Goal: Information Seeking & Learning: Learn about a topic

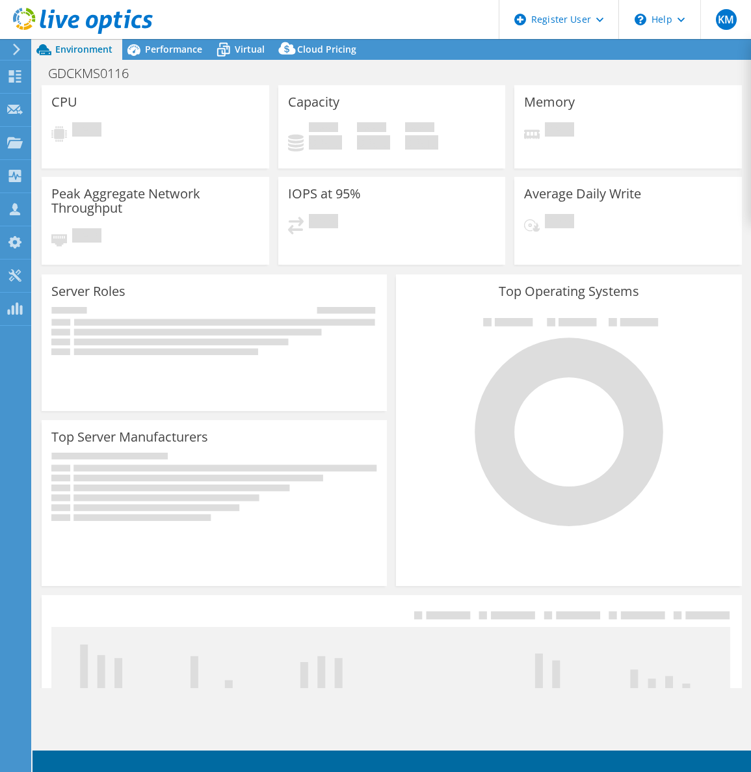
select select "USD"
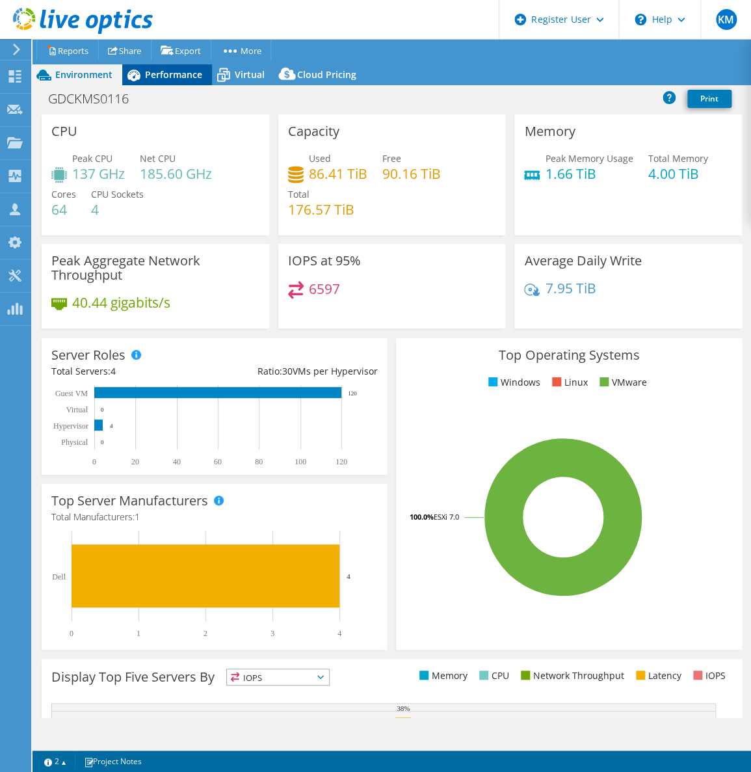
click at [160, 77] on span "Performance" at bounding box center [173, 74] width 57 height 12
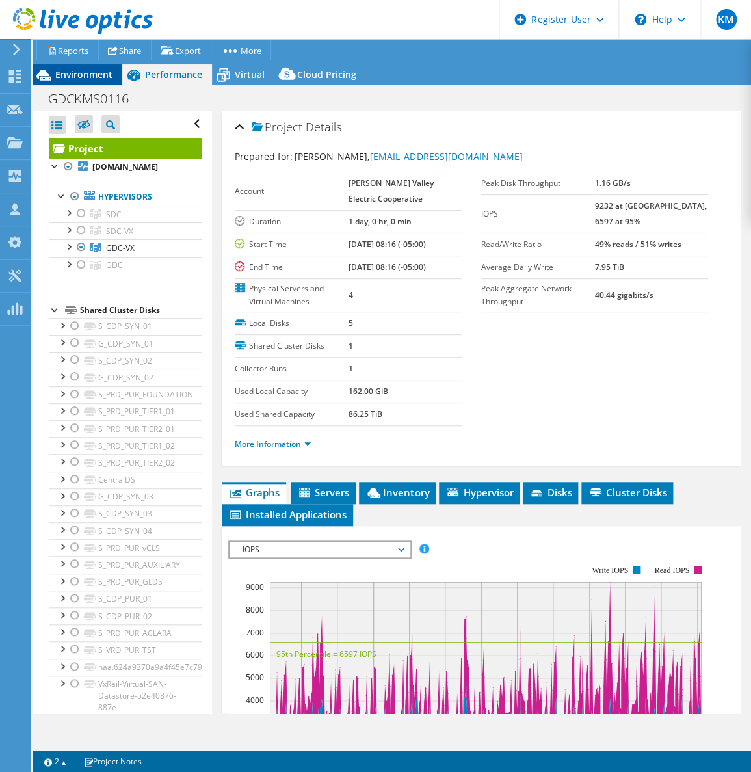
click at [77, 73] on span "Environment" at bounding box center [83, 74] width 57 height 12
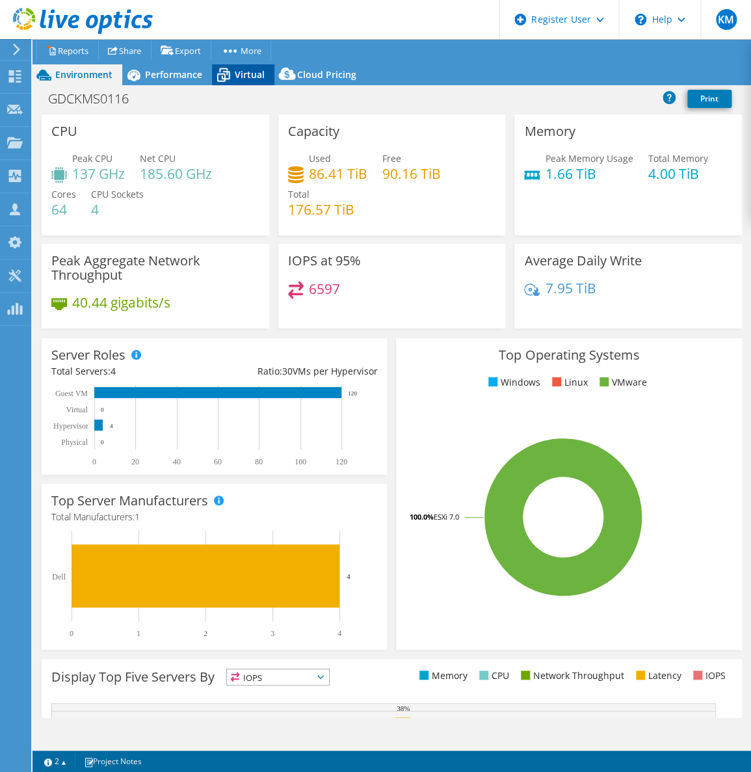
click at [224, 73] on icon at bounding box center [223, 76] width 13 height 10
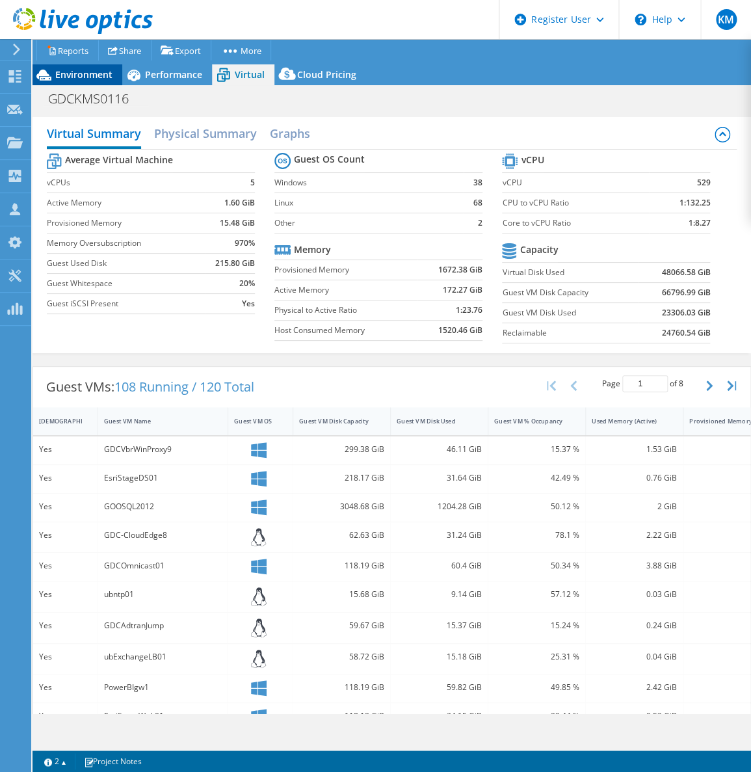
click at [79, 77] on span "Environment" at bounding box center [83, 74] width 57 height 12
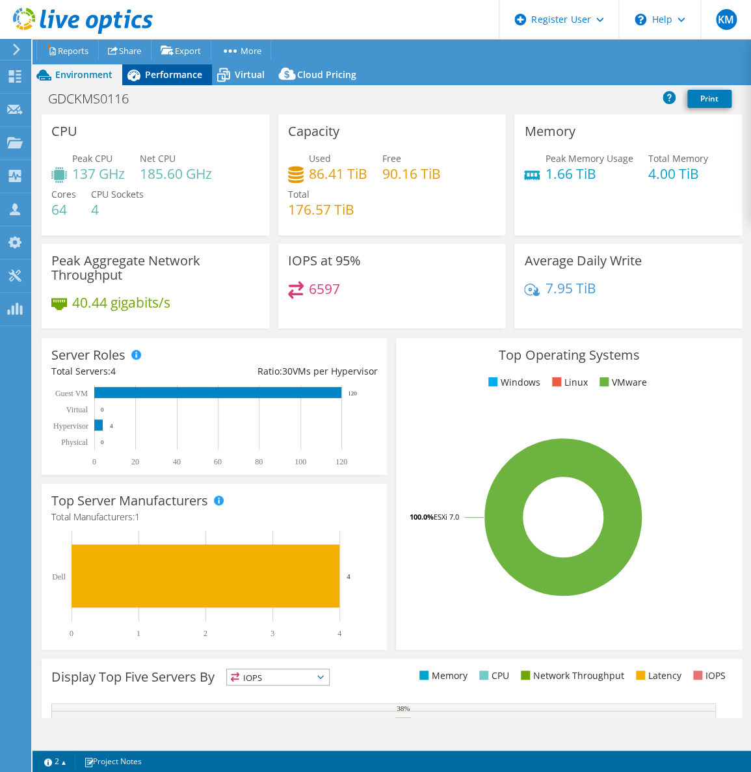
click at [139, 80] on icon at bounding box center [133, 75] width 23 height 23
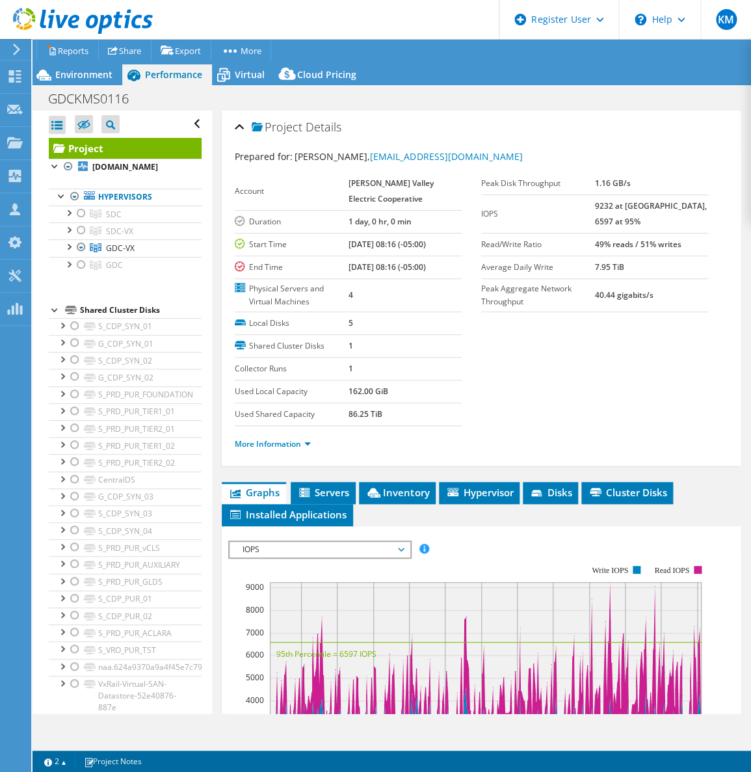
click at [303, 448] on li "More Information" at bounding box center [277, 444] width 84 height 14
click at [298, 440] on link "More Information" at bounding box center [273, 443] width 76 height 11
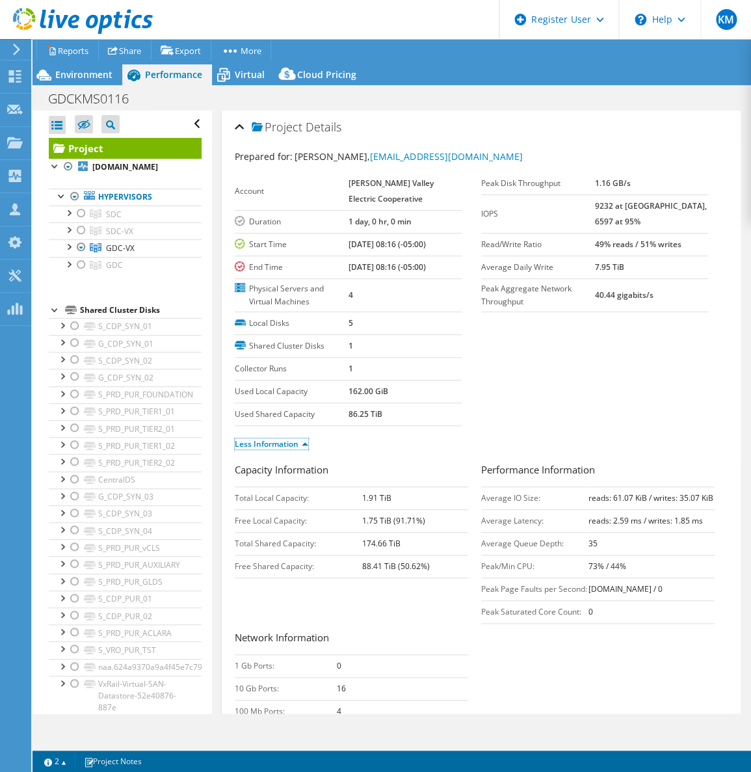
scroll to position [354, 0]
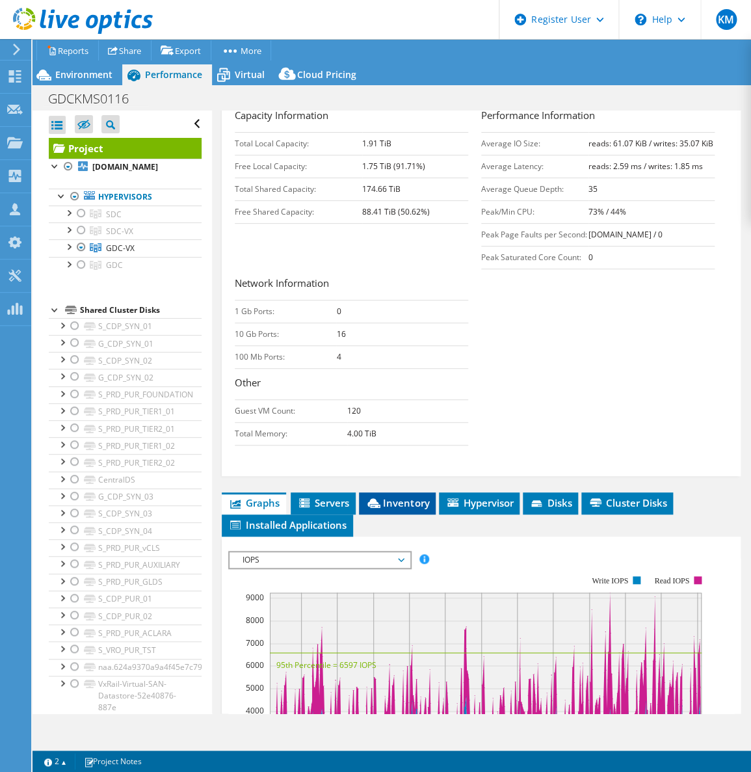
click at [397, 509] on span "Inventory" at bounding box center [397, 502] width 64 height 13
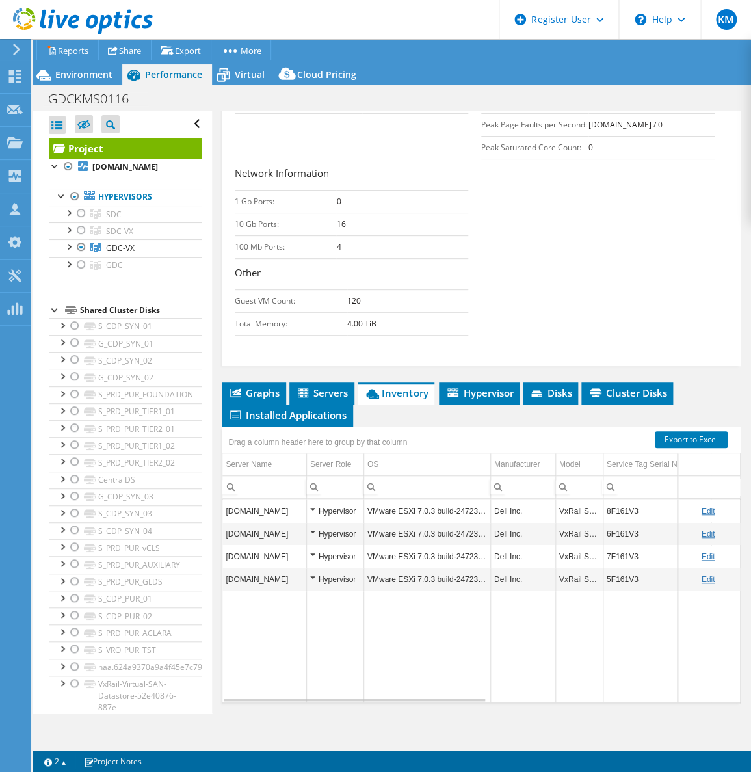
scroll to position [473, 0]
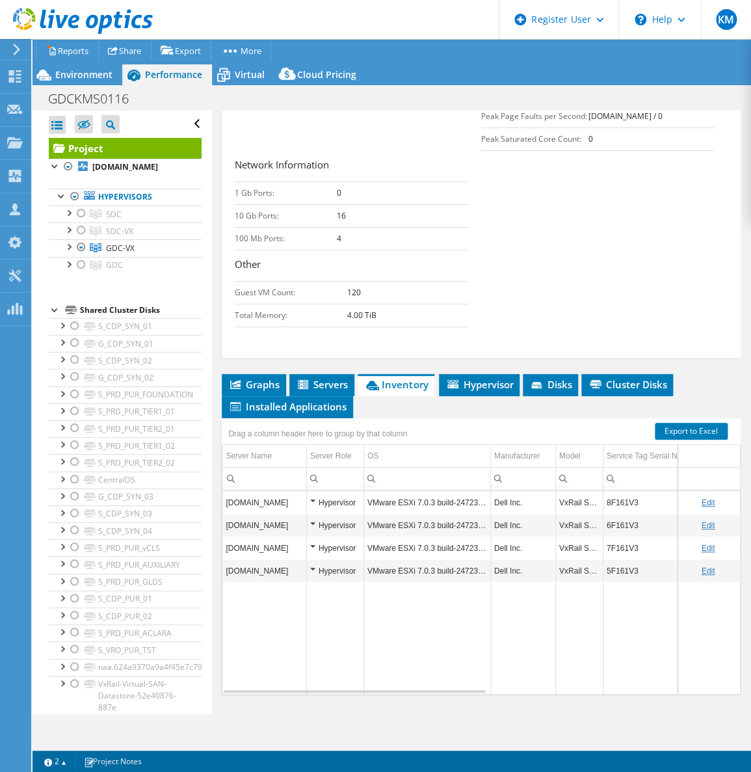
click at [386, 140] on div "Capacity Information Total Local Capacity: 1.91 TiB Free Local Capacity: 1.75 T…" at bounding box center [481, 162] width 493 height 344
click at [266, 86] on div "GDCKMS0116 Print" at bounding box center [392, 98] width 718 height 24
click at [258, 78] on span "Virtual" at bounding box center [250, 74] width 30 height 12
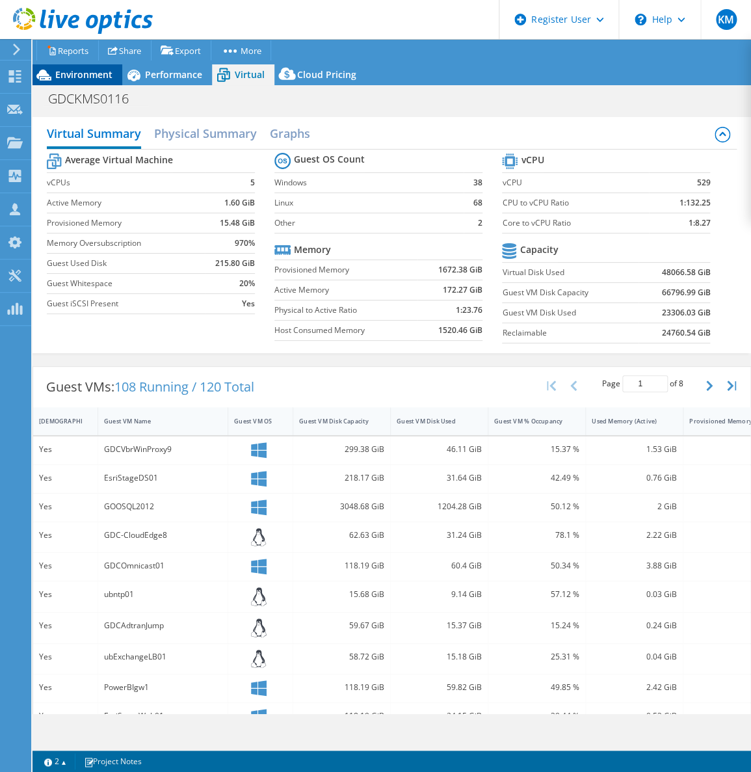
click at [101, 72] on span "Environment" at bounding box center [83, 74] width 57 height 12
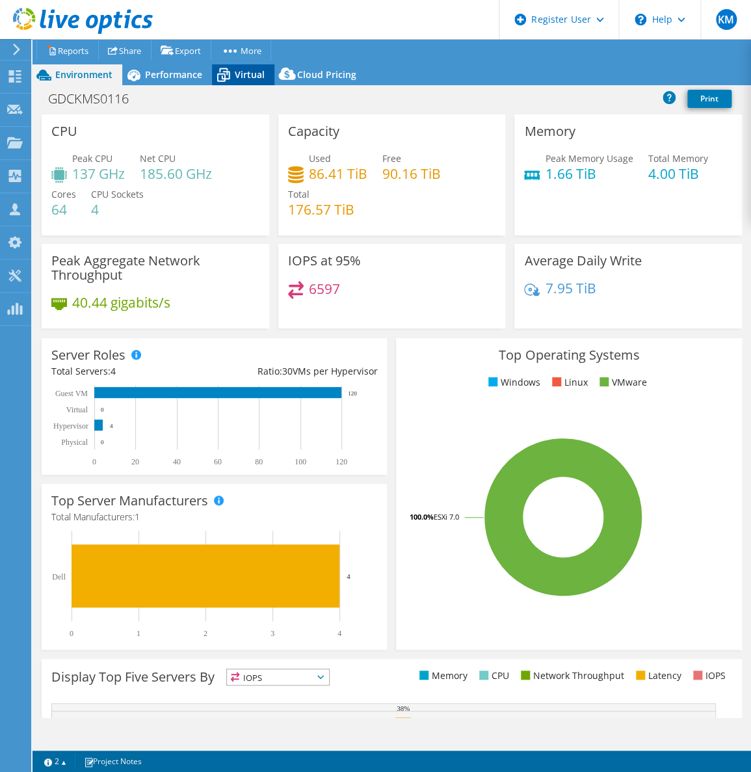
click at [249, 82] on div "Virtual" at bounding box center [243, 74] width 62 height 21
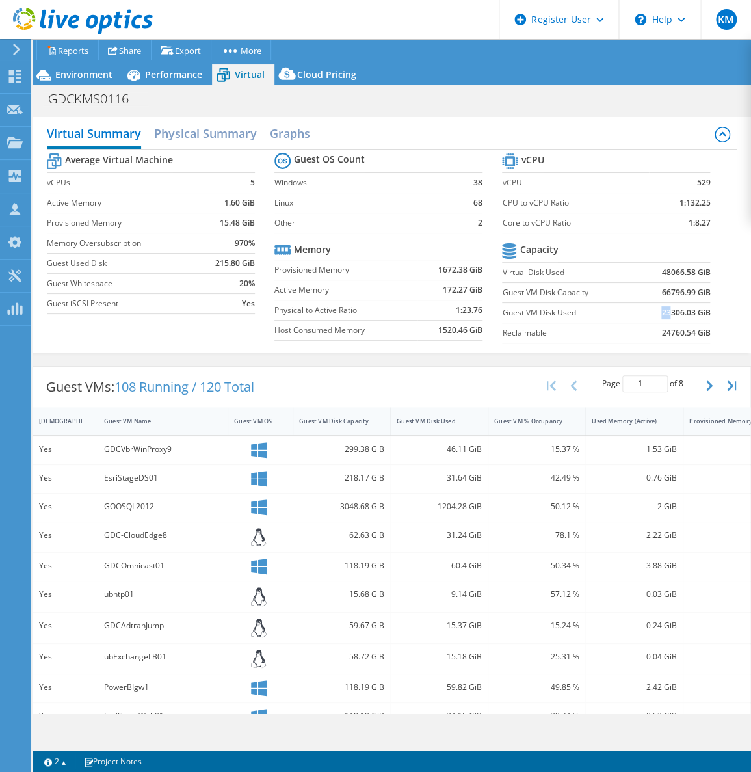
drag, startPoint x: 651, startPoint y: 314, endPoint x: 660, endPoint y: 312, distance: 9.3
click at [660, 312] on td "23306.03 GiB" at bounding box center [674, 312] width 72 height 20
drag, startPoint x: 660, startPoint y: 312, endPoint x: 546, endPoint y: 298, distance: 114.6
click at [546, 298] on td "Guest VM Disk Capacity" at bounding box center [570, 292] width 136 height 20
drag, startPoint x: 546, startPoint y: 298, endPoint x: 499, endPoint y: 315, distance: 49.8
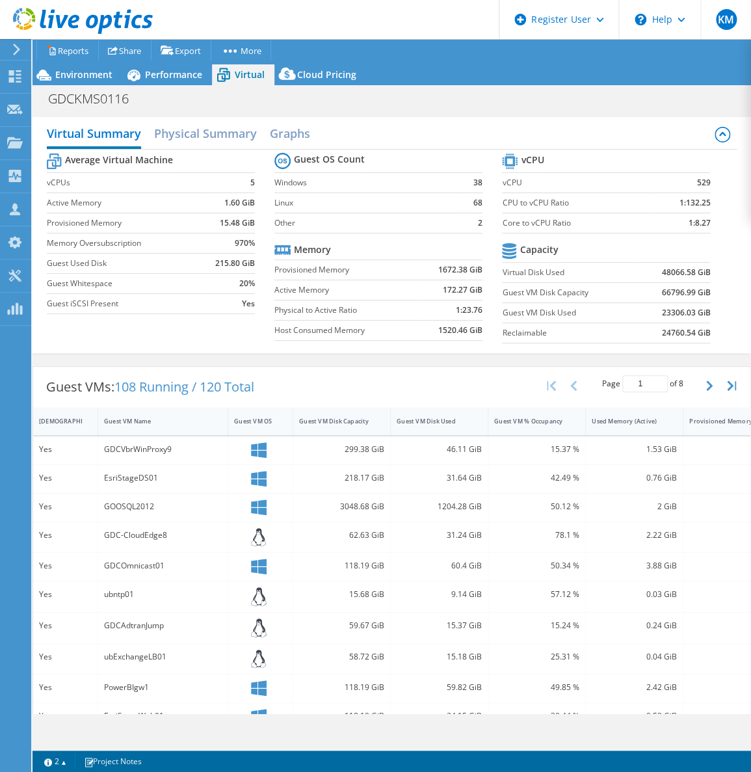
click at [502, 315] on label "Guest VM Disk Used" at bounding box center [570, 312] width 136 height 13
click at [423, 431] on div "Guest VM Disk Used" at bounding box center [440, 421] width 98 height 28
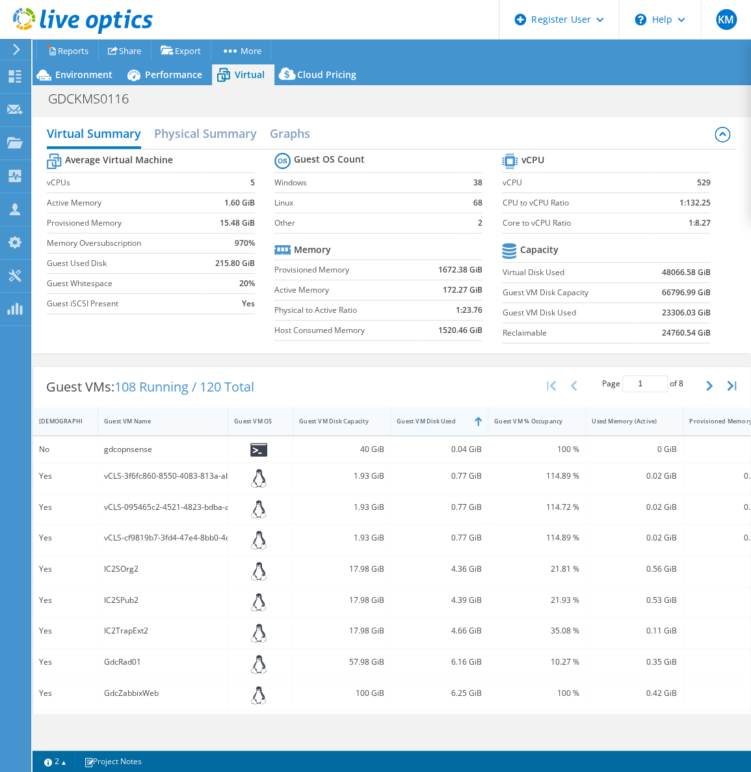
click at [423, 431] on div "Guest VM Disk Used" at bounding box center [440, 421] width 98 height 28
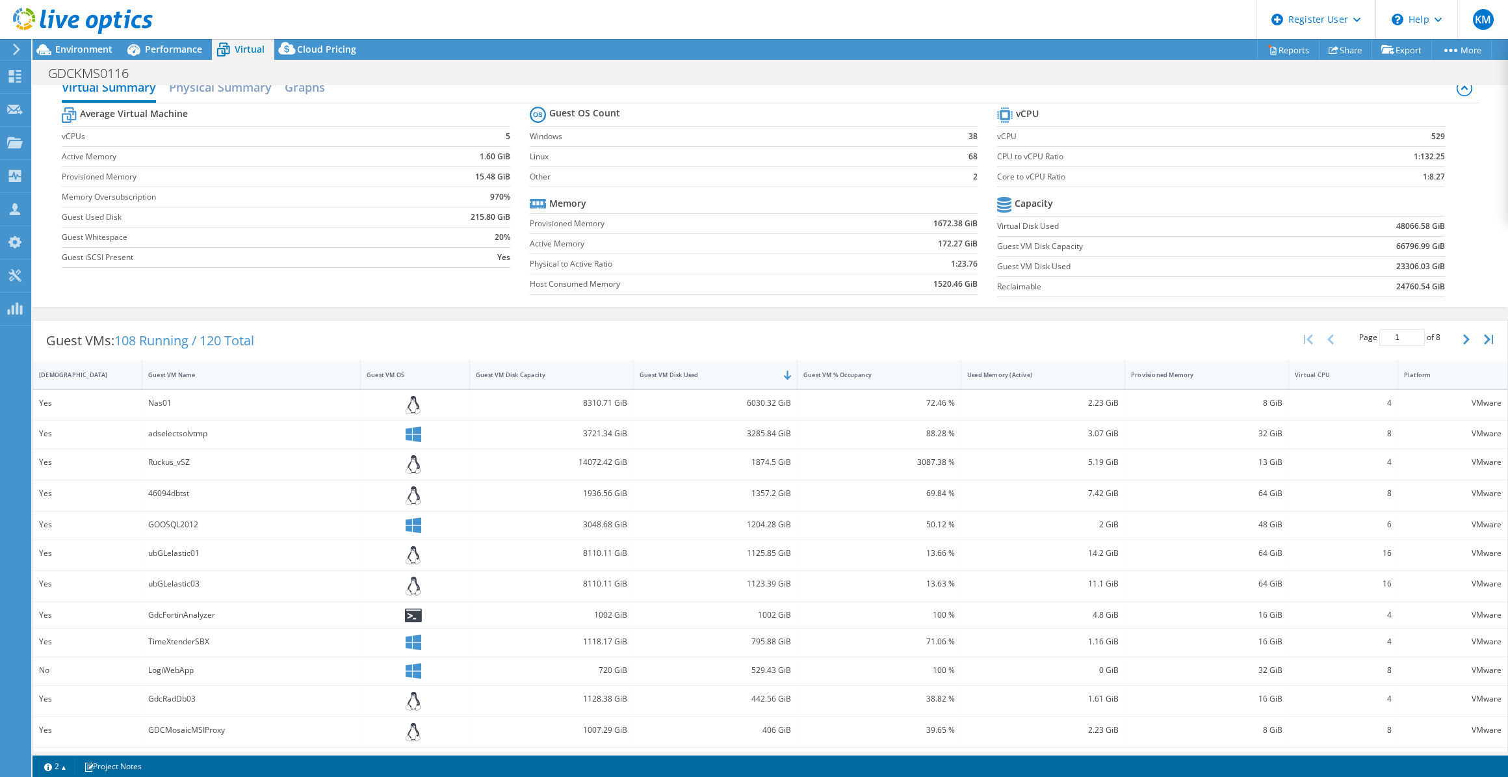
scroll to position [0, 0]
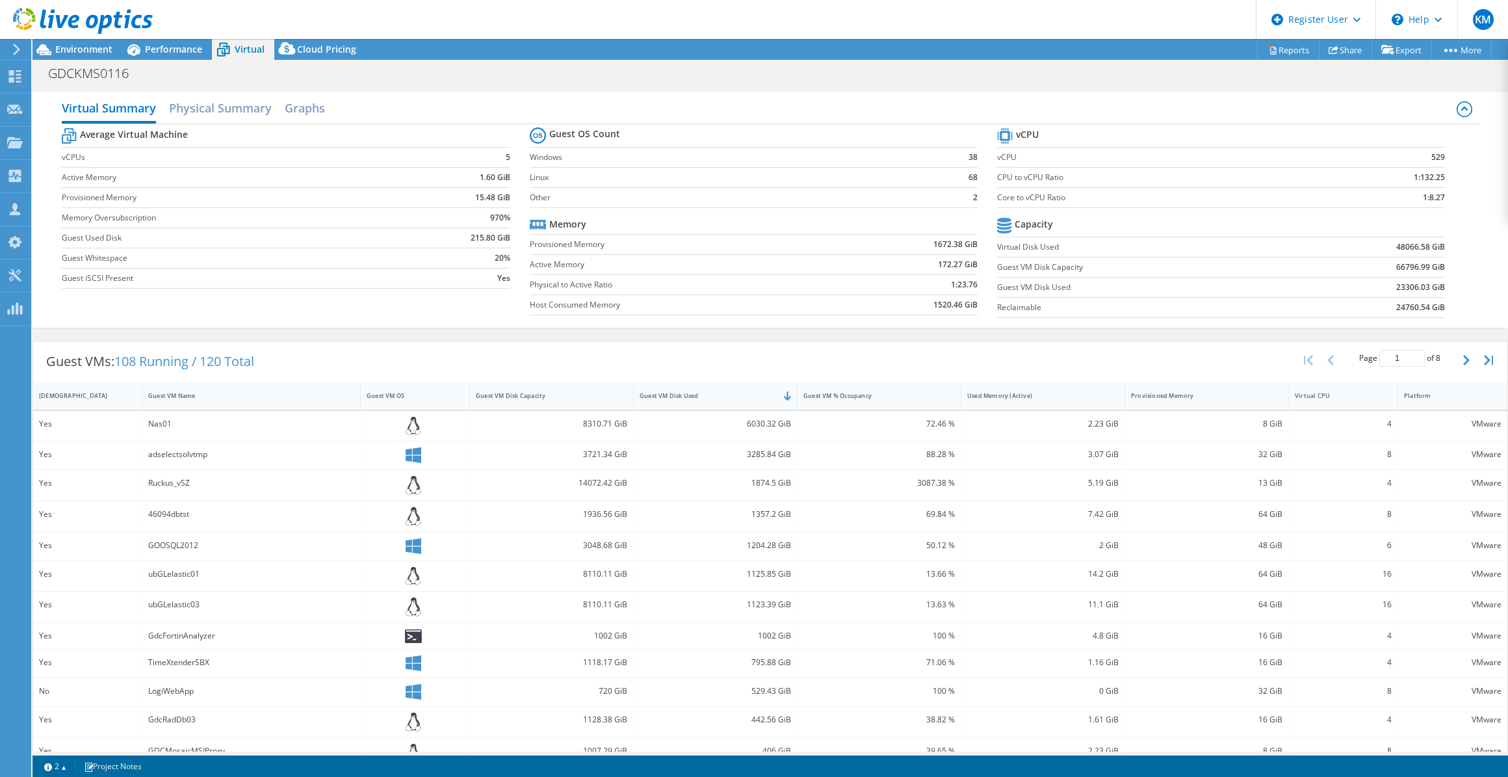
click at [95, 43] on div at bounding box center [76, 22] width 153 height 44
click at [95, 47] on span "Environment" at bounding box center [83, 49] width 57 height 12
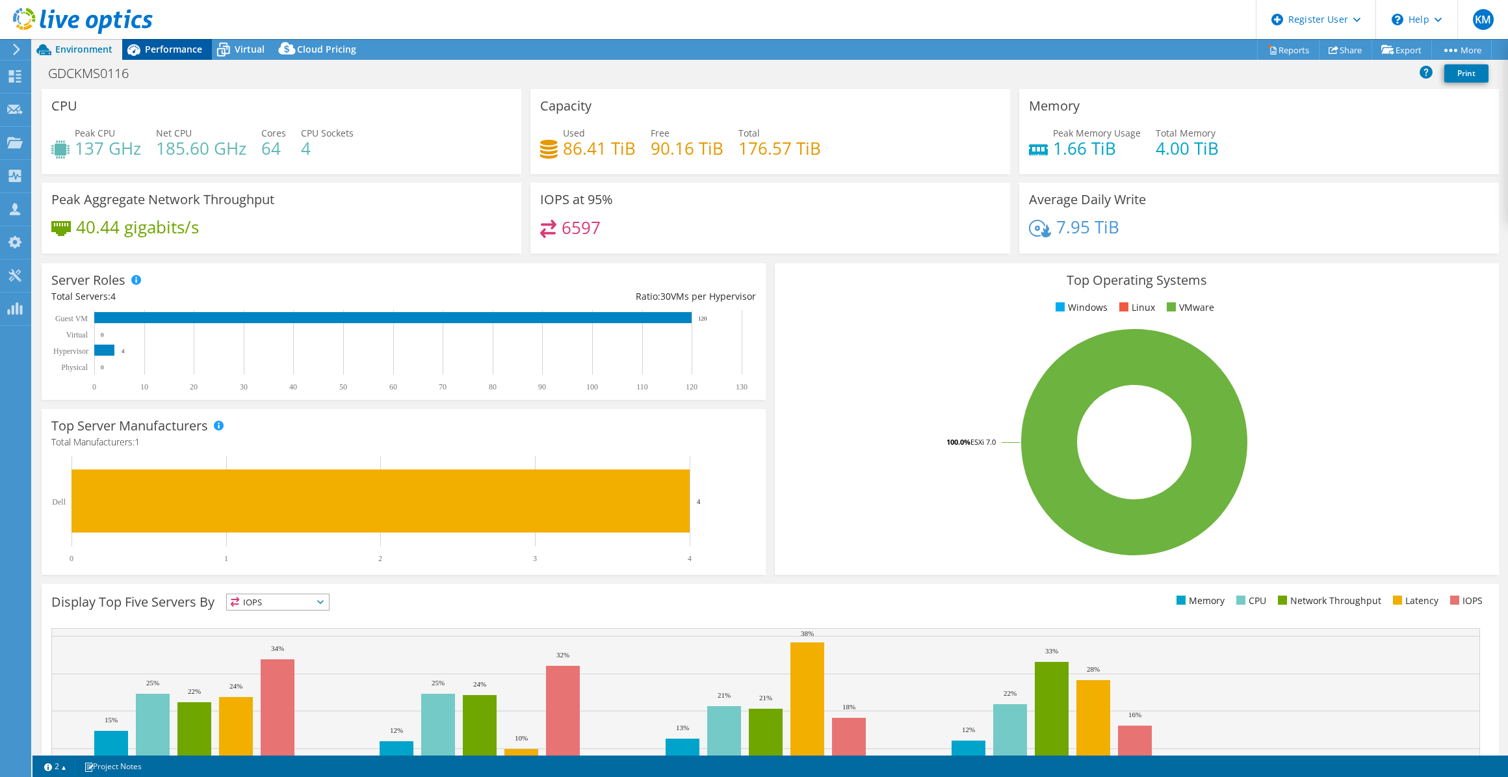
click at [182, 53] on span "Performance" at bounding box center [173, 49] width 57 height 12
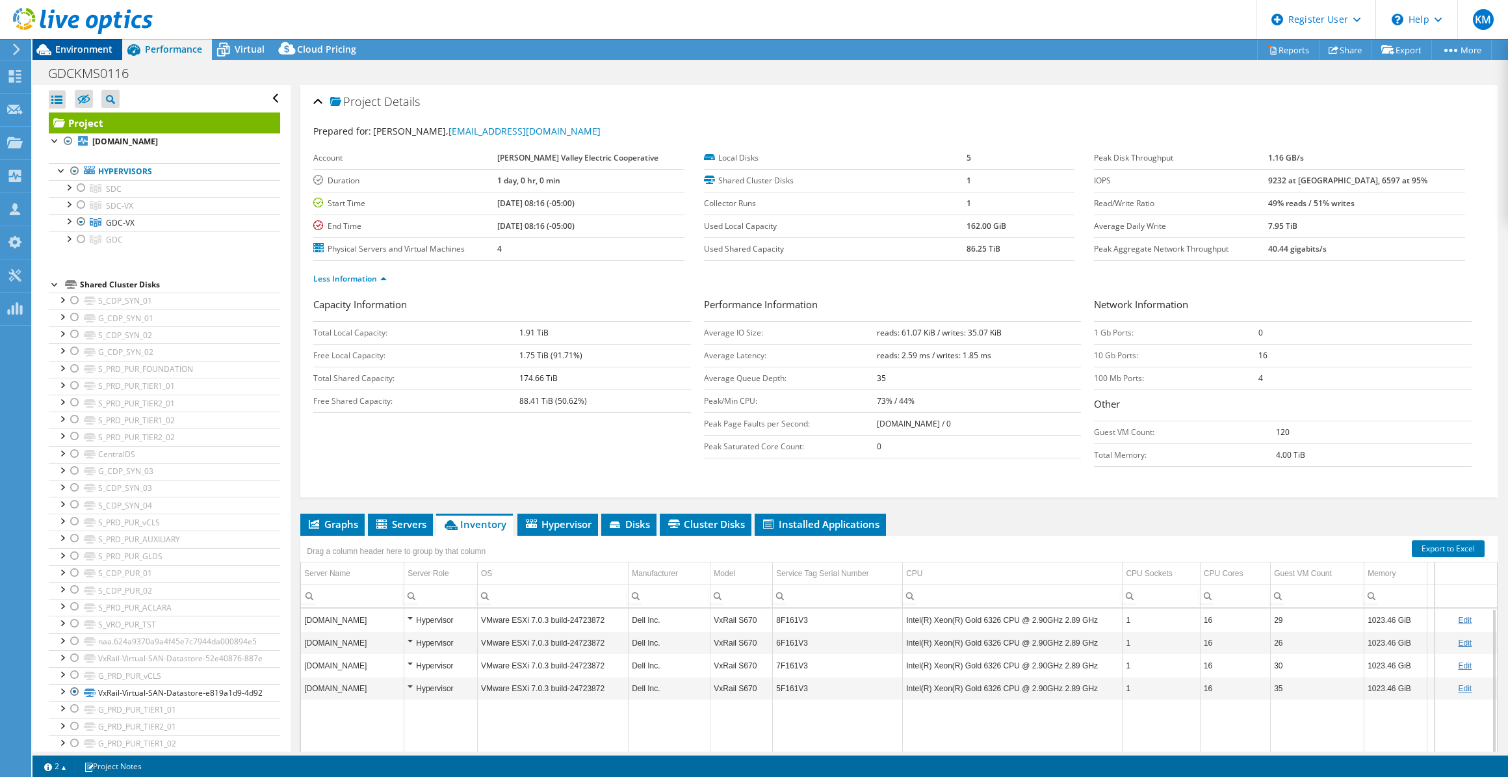
click at [85, 44] on span "Environment" at bounding box center [83, 49] width 57 height 12
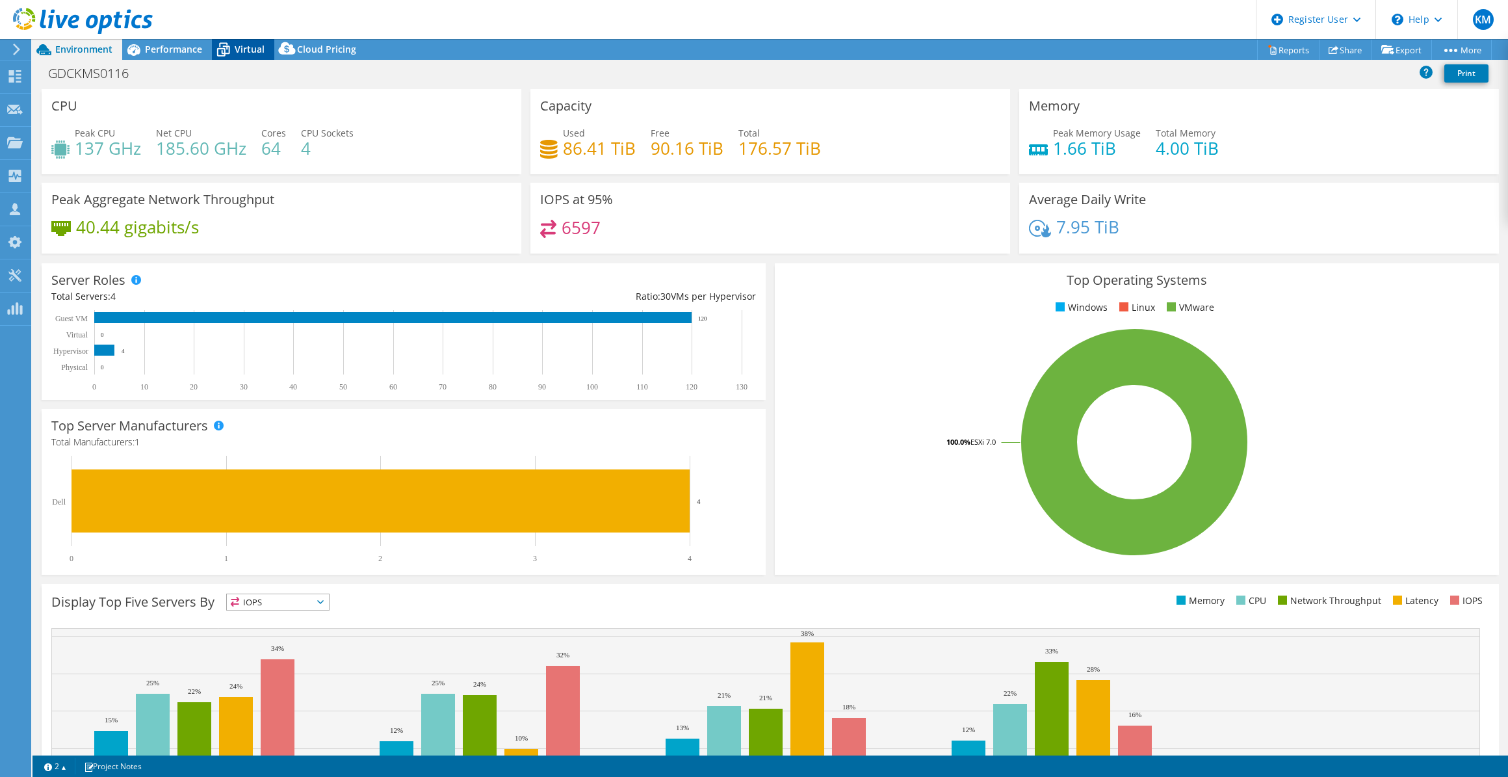
click at [266, 51] on div "Virtual" at bounding box center [243, 49] width 62 height 21
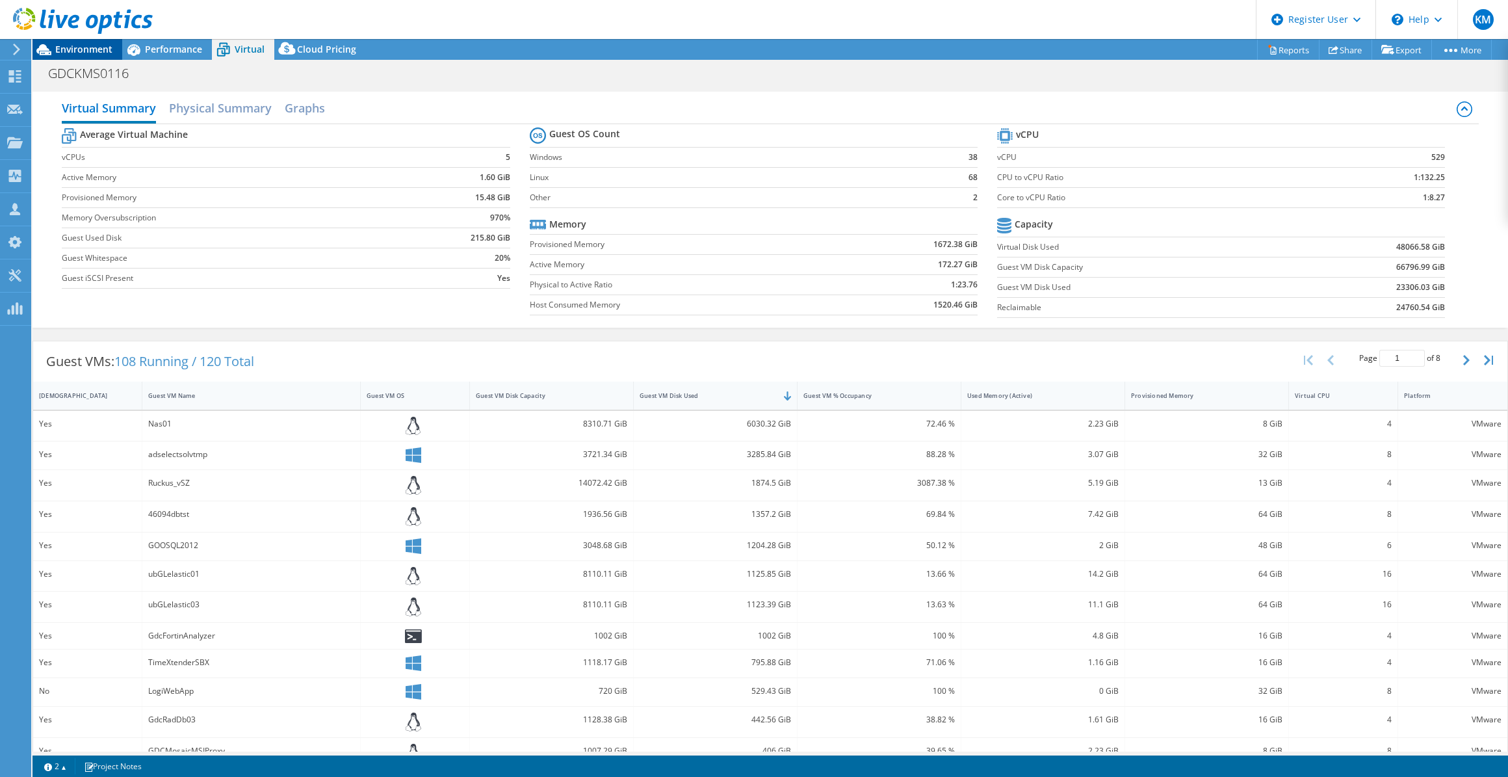
click at [63, 49] on span "Environment" at bounding box center [83, 49] width 57 height 12
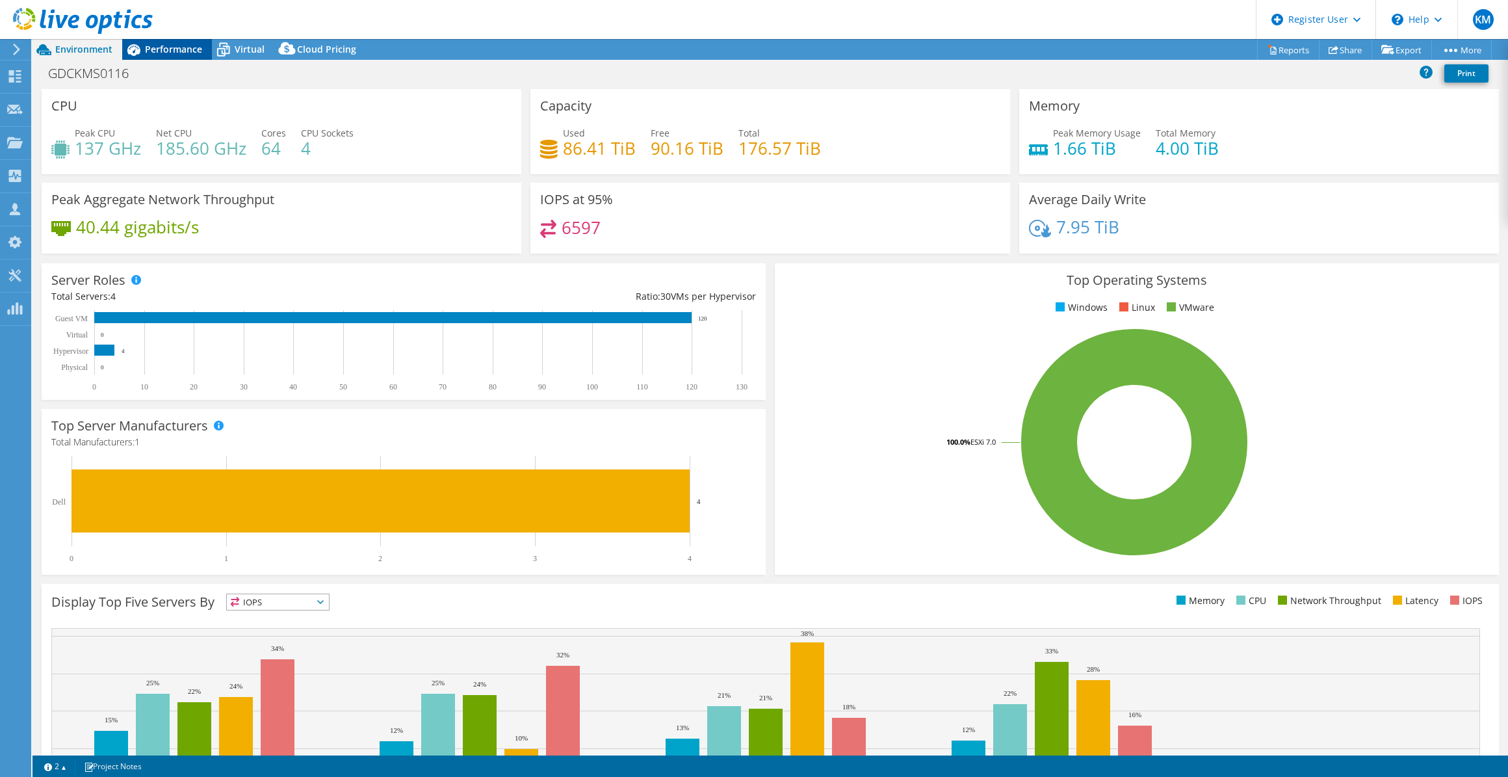
click at [151, 53] on span "Performance" at bounding box center [173, 49] width 57 height 12
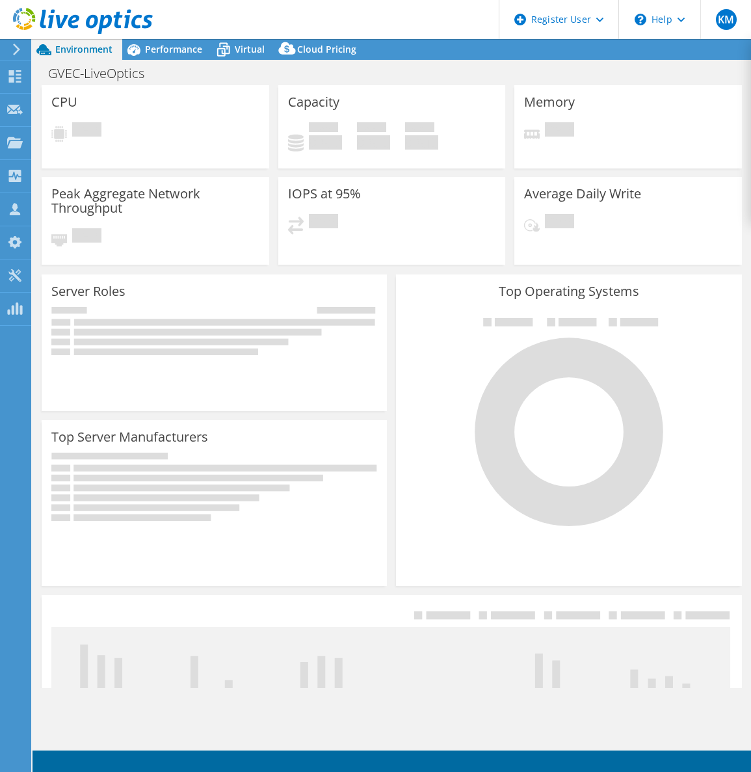
select select "USD"
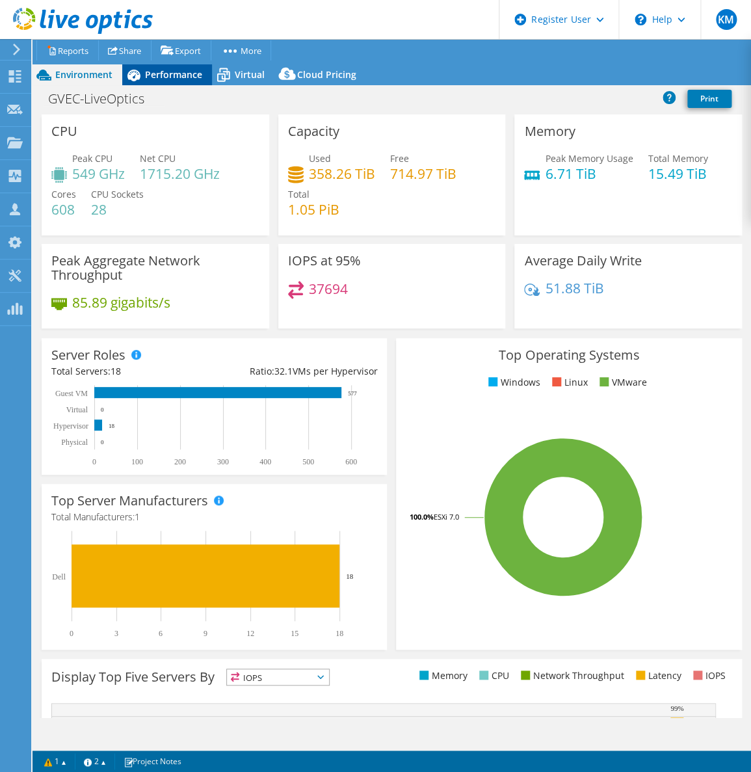
click at [145, 79] on span "Performance" at bounding box center [173, 74] width 57 height 12
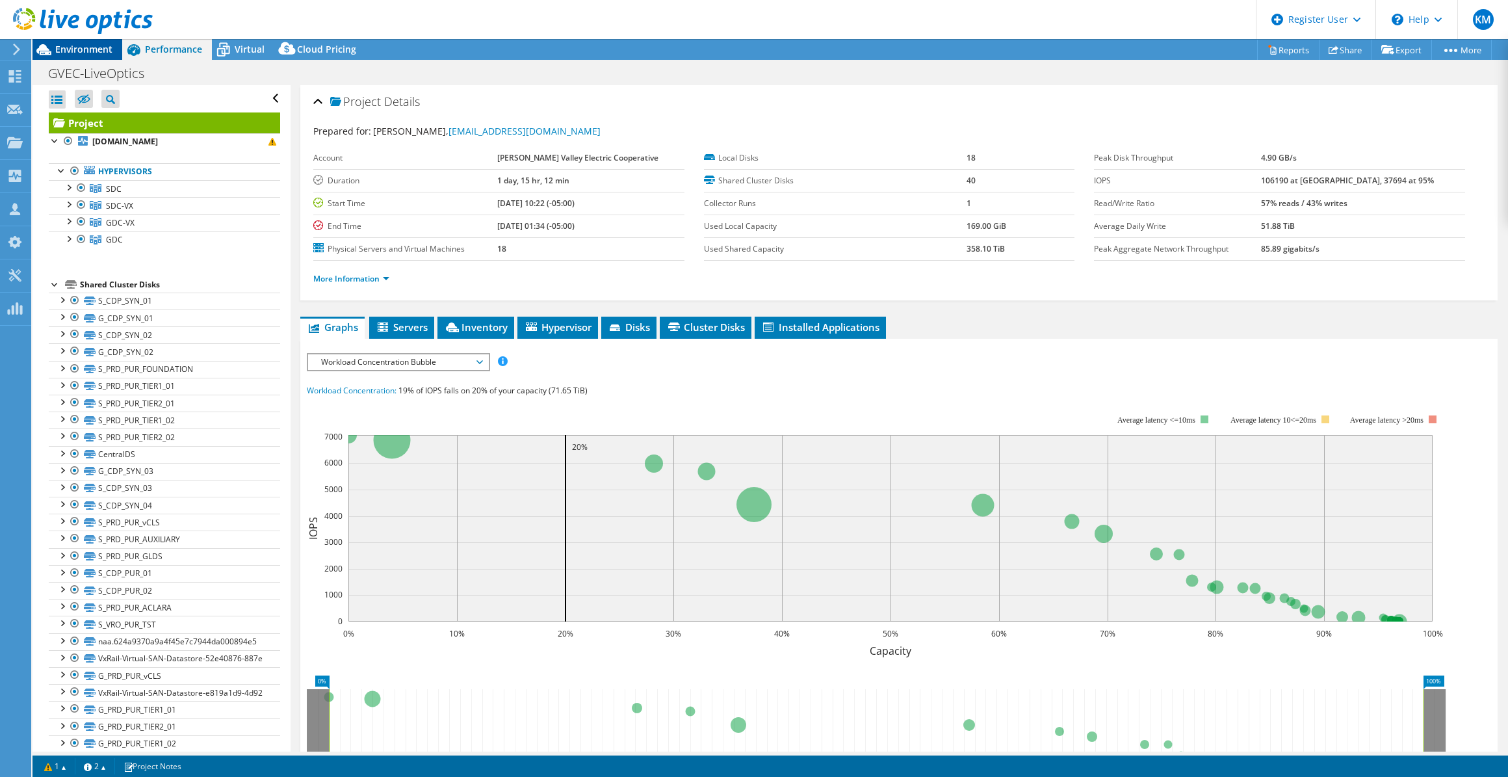
click at [96, 46] on span "Environment" at bounding box center [83, 49] width 57 height 12
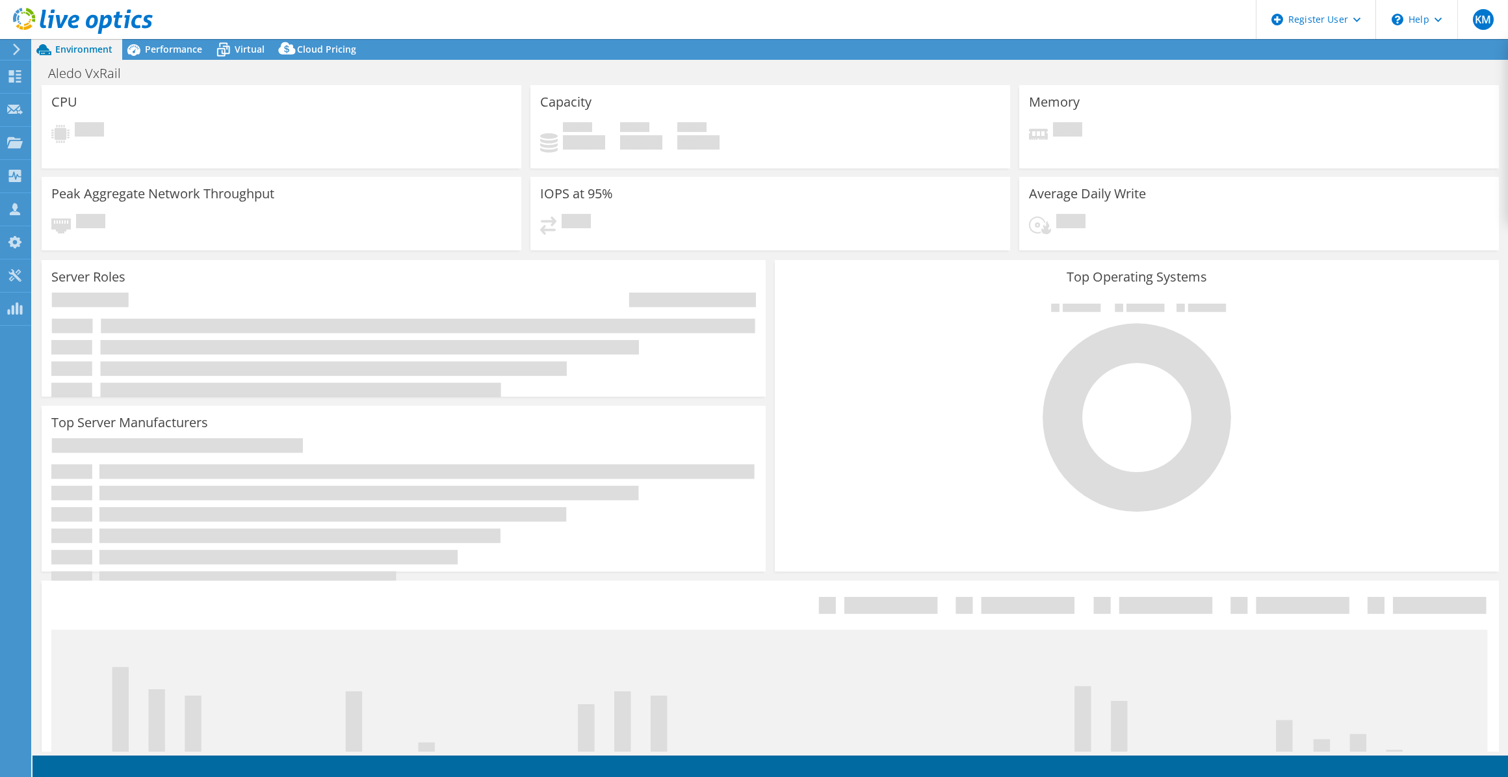
select select "USD"
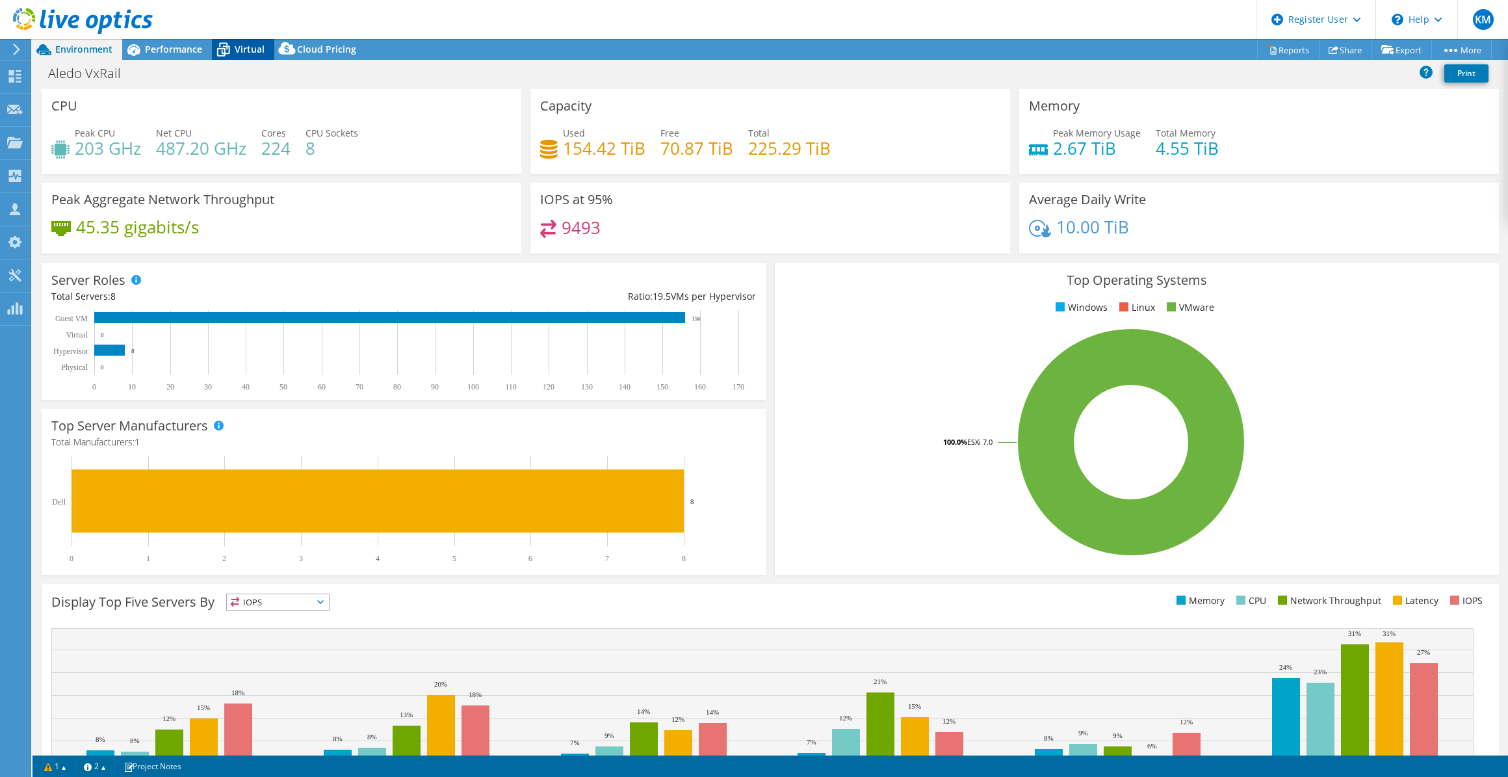
click at [256, 52] on span "Virtual" at bounding box center [250, 49] width 30 height 12
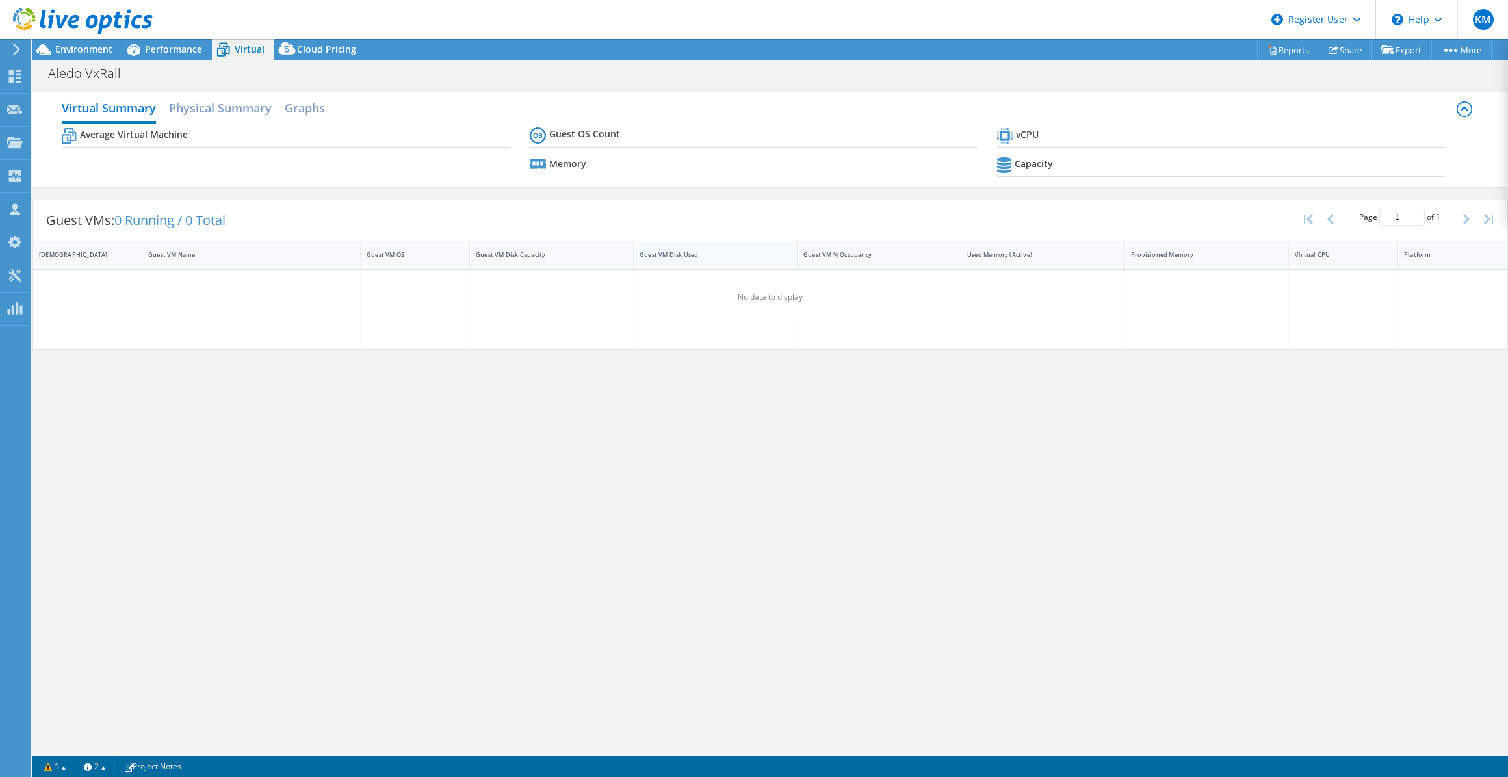
click at [706, 255] on div "Guest VM Disk Used" at bounding box center [708, 254] width 136 height 8
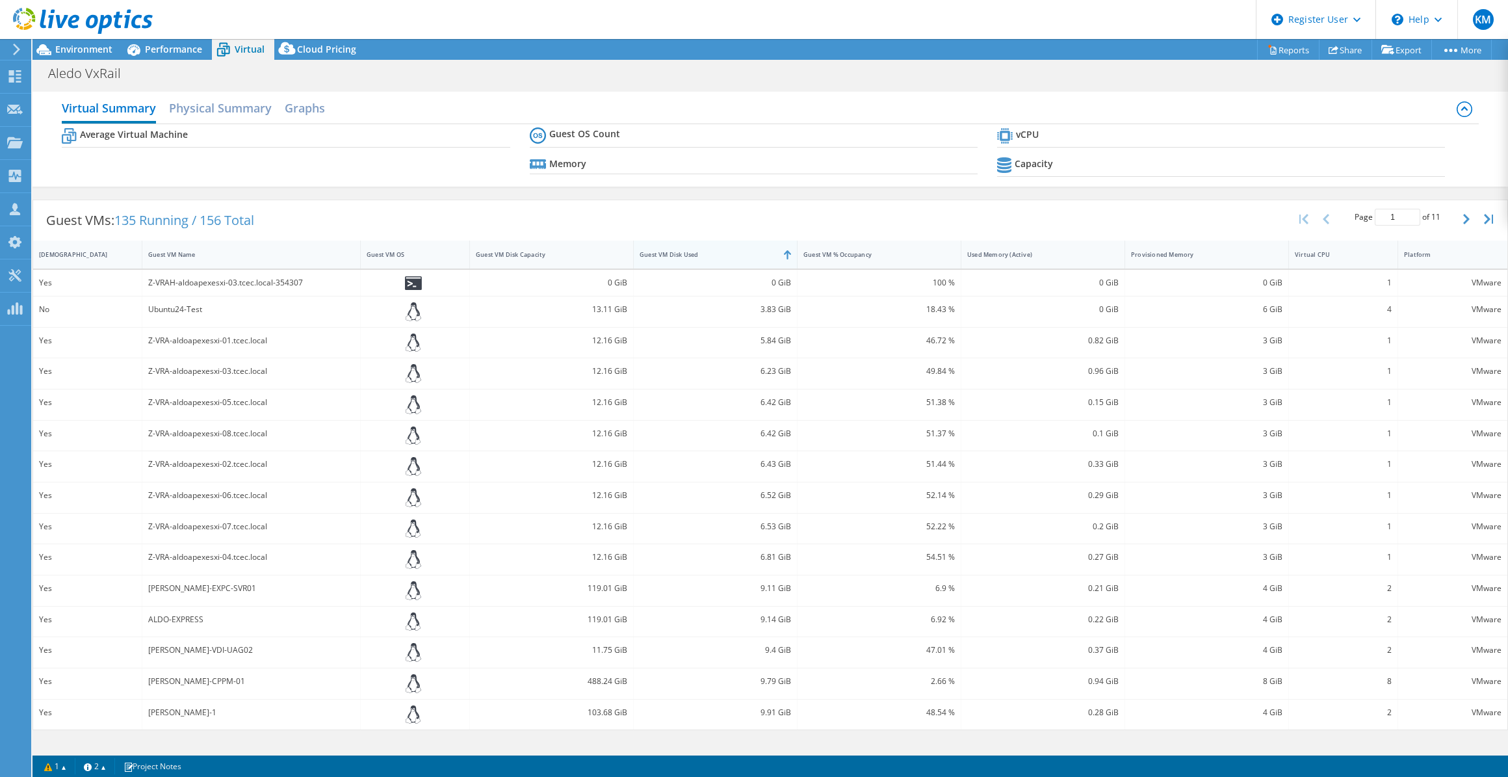
click at [706, 255] on div "Guest VM Disk Used" at bounding box center [708, 254] width 136 height 8
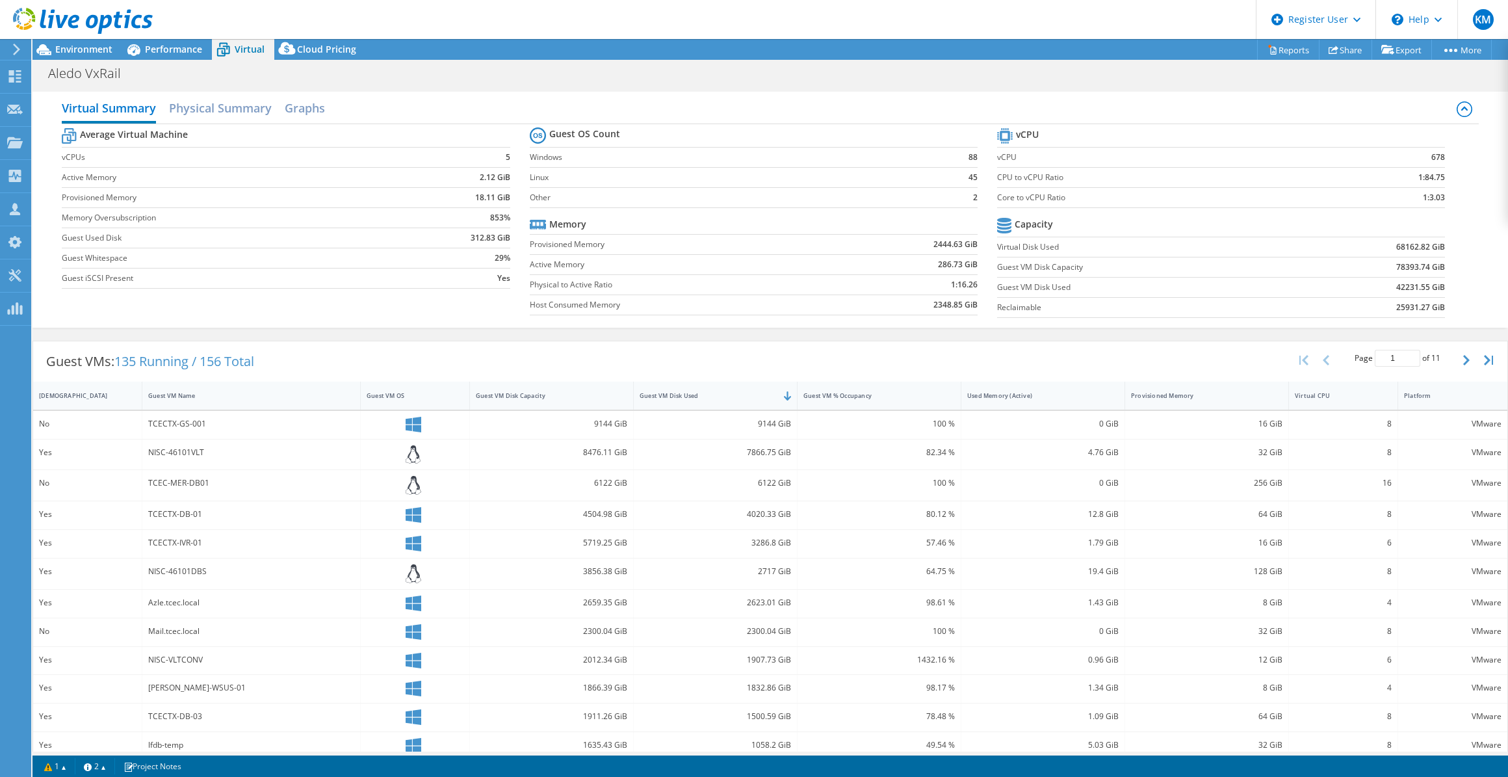
drag, startPoint x: 75, startPoint y: 51, endPoint x: 135, endPoint y: 86, distance: 69.4
click at [75, 51] on span "Environment" at bounding box center [83, 49] width 57 height 12
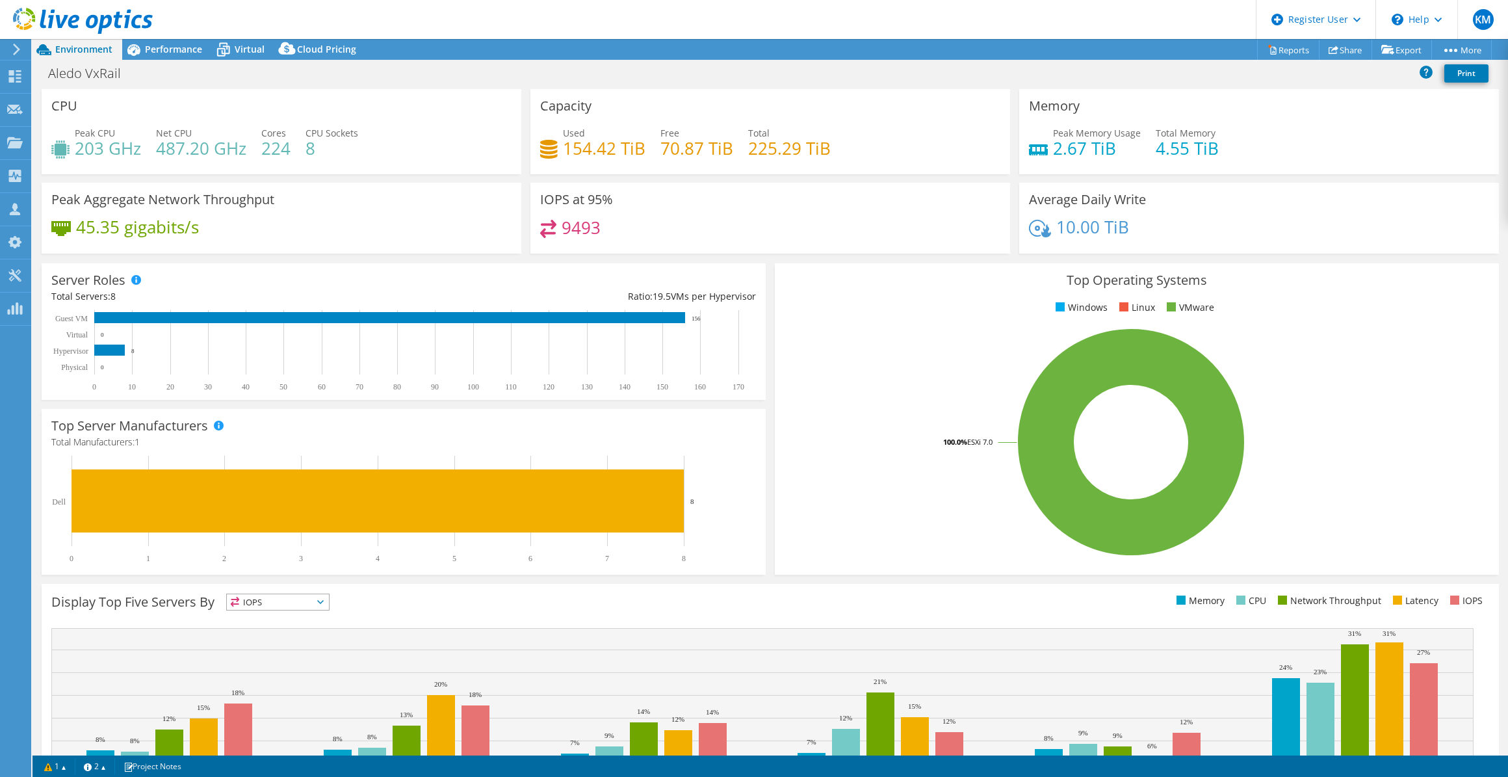
click at [243, 61] on div "Aledo VxRail Print" at bounding box center [771, 73] width 1476 height 24
click at [240, 50] on span "Virtual" at bounding box center [250, 49] width 30 height 12
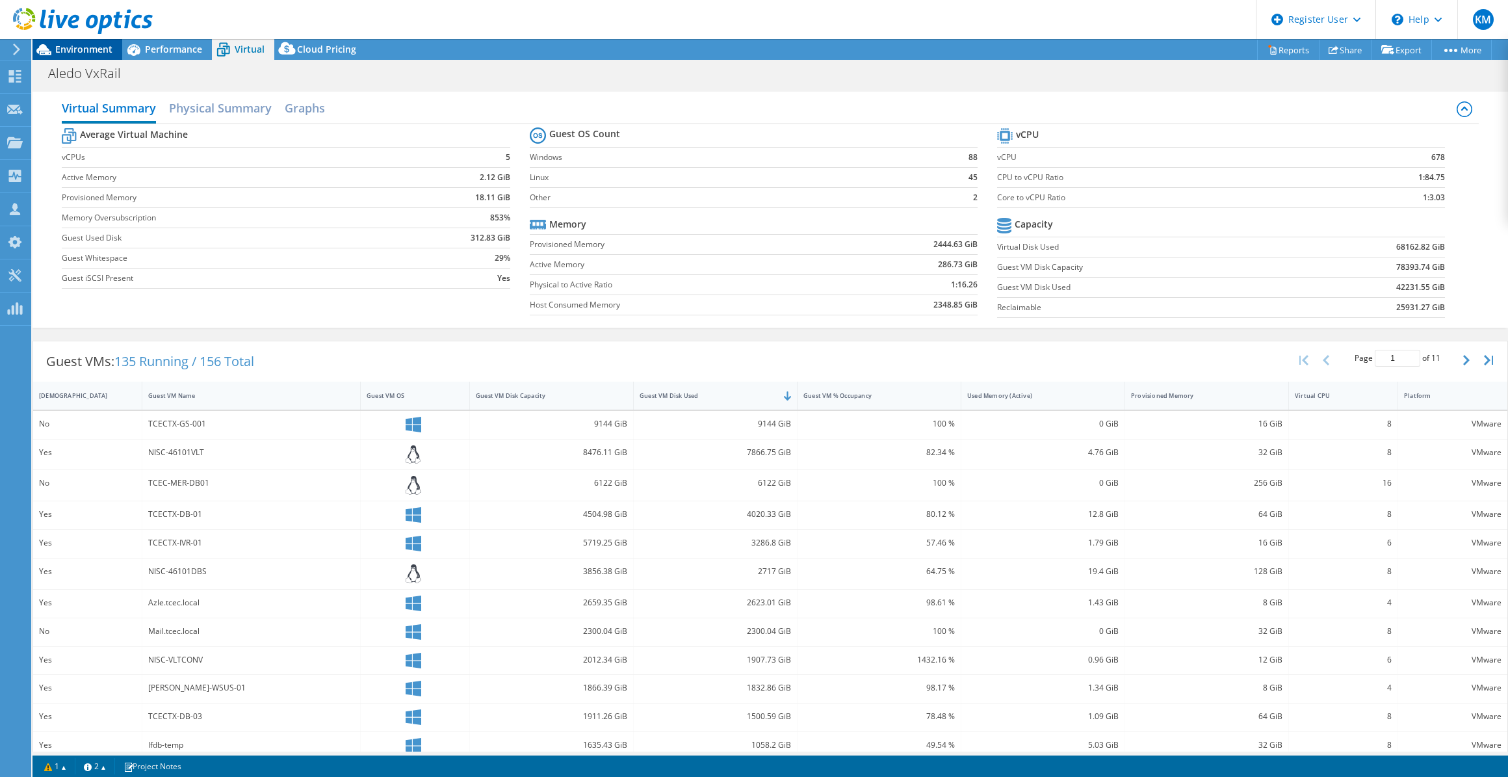
click at [98, 49] on span "Environment" at bounding box center [83, 49] width 57 height 12
